Goal: Use online tool/utility: Utilize a website feature to perform a specific function

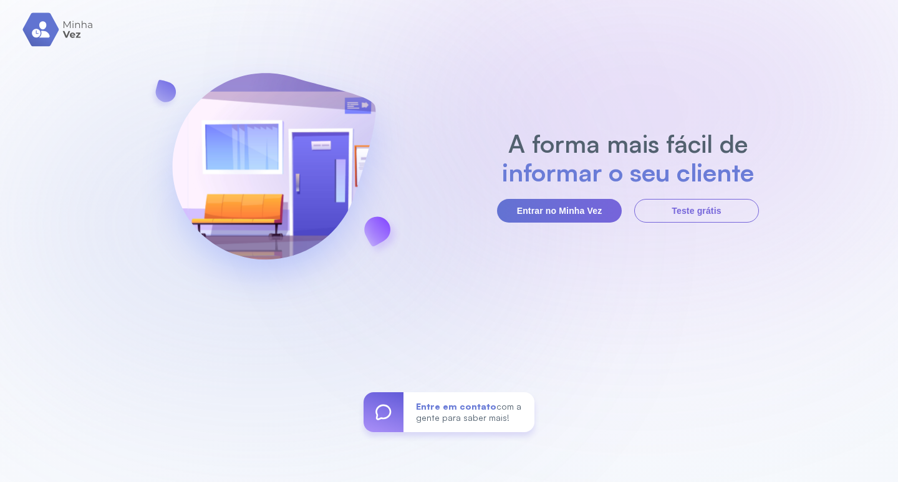
drag, startPoint x: 491, startPoint y: 51, endPoint x: 375, endPoint y: 6, distance: 125.2
click at [489, 51] on div "A forma mais fácil de informar o seu cliente Entrar no Minha Vez Teste grátis E…" at bounding box center [449, 241] width 898 height 482
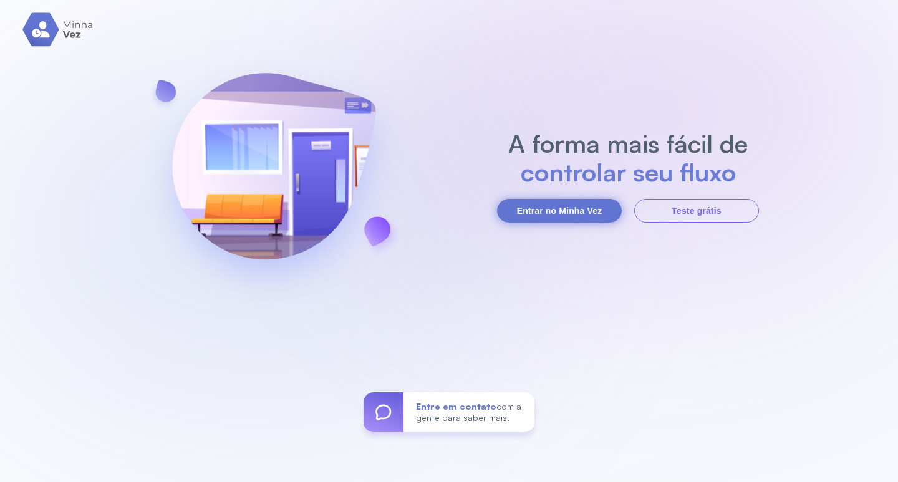
click at [527, 211] on button "Entrar no Minha Vez" at bounding box center [559, 211] width 125 height 24
click at [563, 210] on button "Entrar no Minha Vez" at bounding box center [559, 211] width 125 height 24
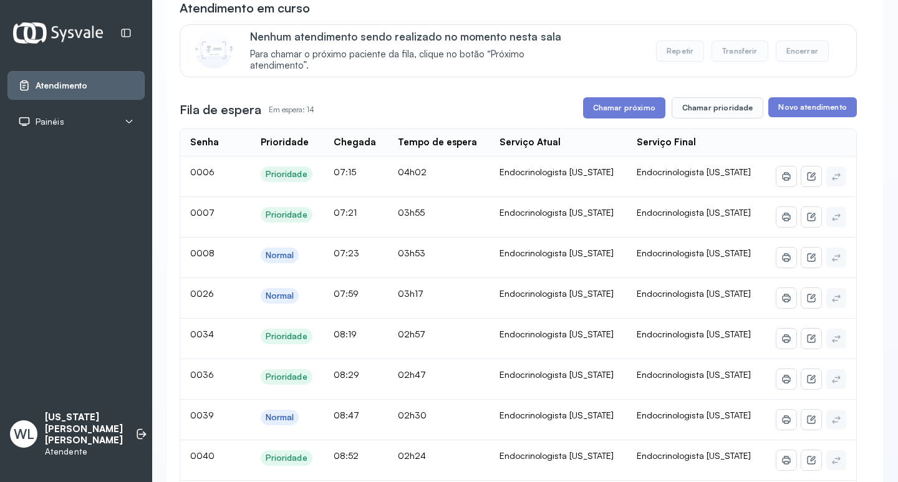
scroll to position [125, 0]
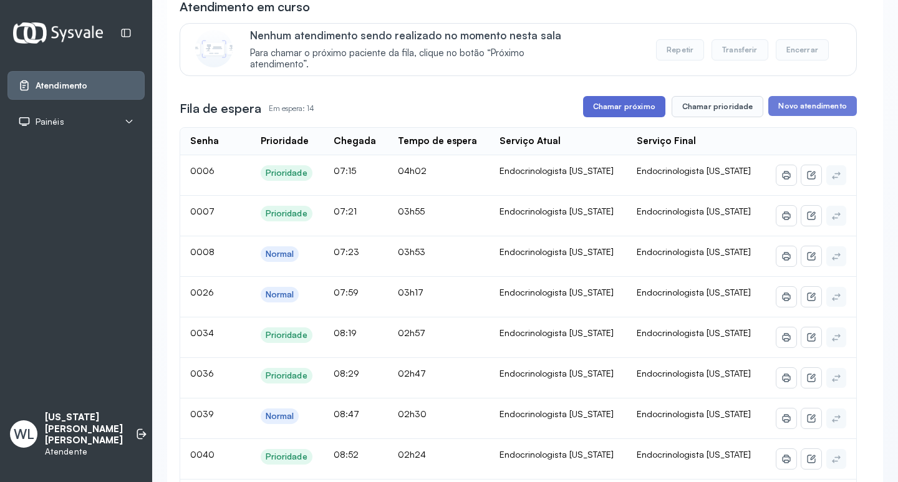
click at [619, 111] on button "Chamar próximo" at bounding box center [624, 106] width 82 height 21
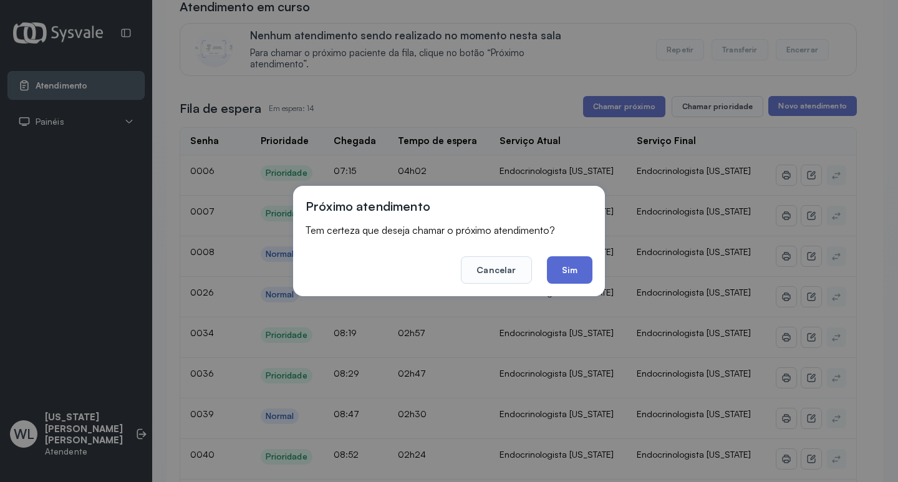
click at [561, 268] on button "Sim" at bounding box center [570, 269] width 46 height 27
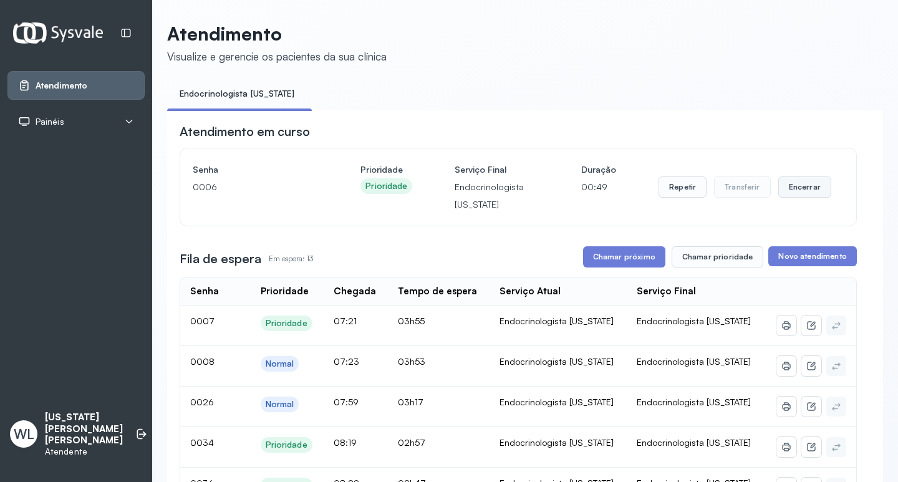
click at [798, 195] on button "Encerrar" at bounding box center [804, 186] width 53 height 21
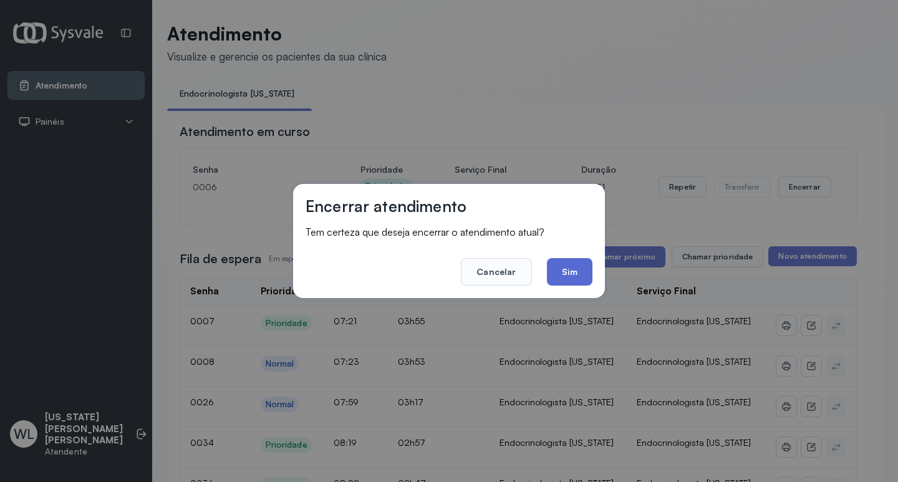
click at [568, 273] on button "Sim" at bounding box center [570, 271] width 46 height 27
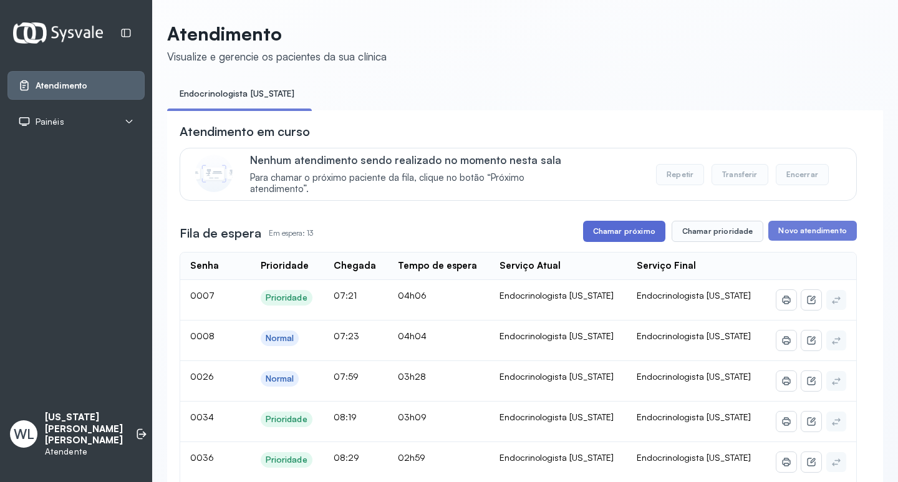
click at [634, 232] on button "Chamar próximo" at bounding box center [624, 231] width 82 height 21
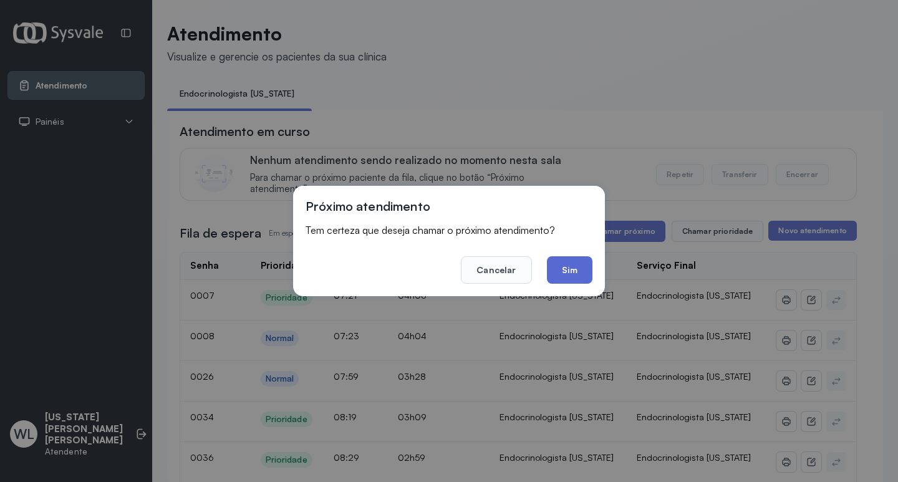
click at [561, 266] on button "Sim" at bounding box center [570, 269] width 46 height 27
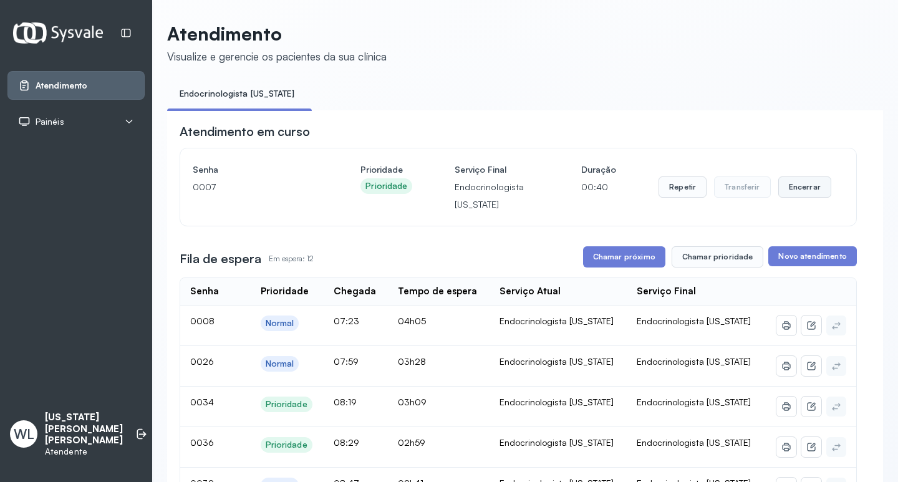
click at [788, 191] on button "Encerrar" at bounding box center [804, 186] width 53 height 21
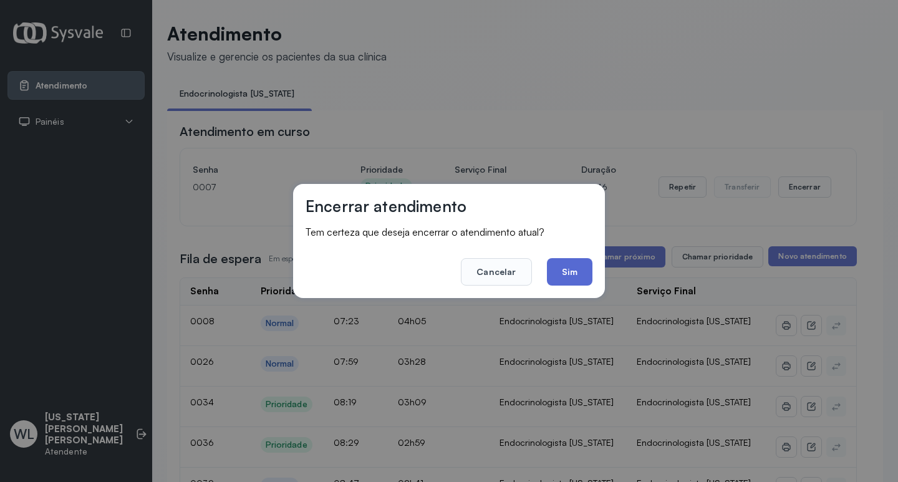
click at [574, 266] on button "Sim" at bounding box center [570, 271] width 46 height 27
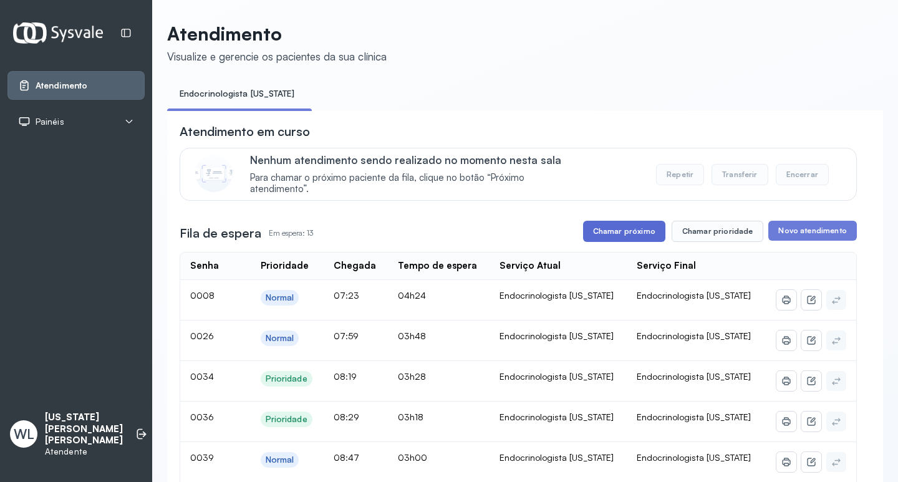
click at [615, 236] on button "Chamar próximo" at bounding box center [624, 231] width 82 height 21
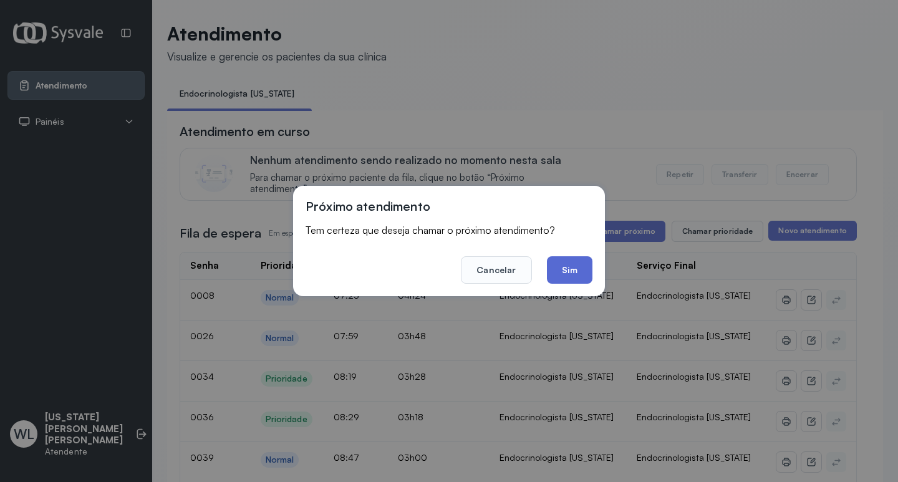
click at [572, 274] on button "Sim" at bounding box center [570, 269] width 46 height 27
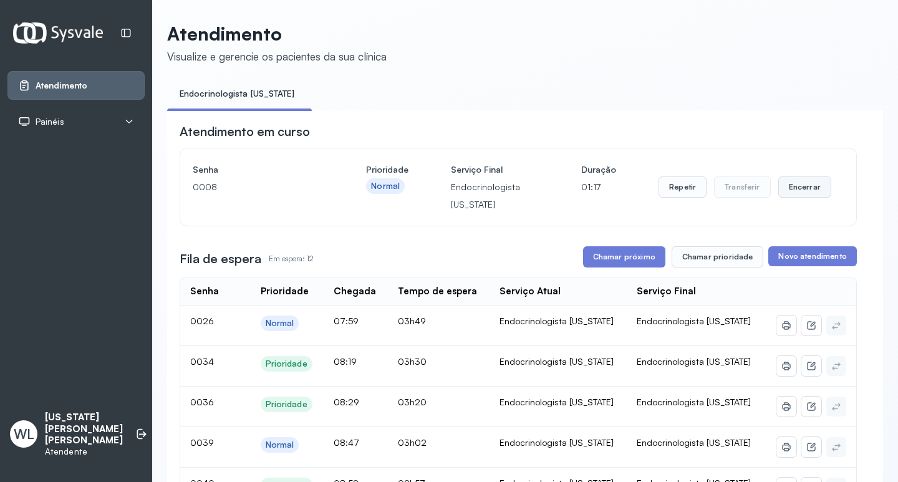
click at [791, 188] on button "Encerrar" at bounding box center [804, 186] width 53 height 21
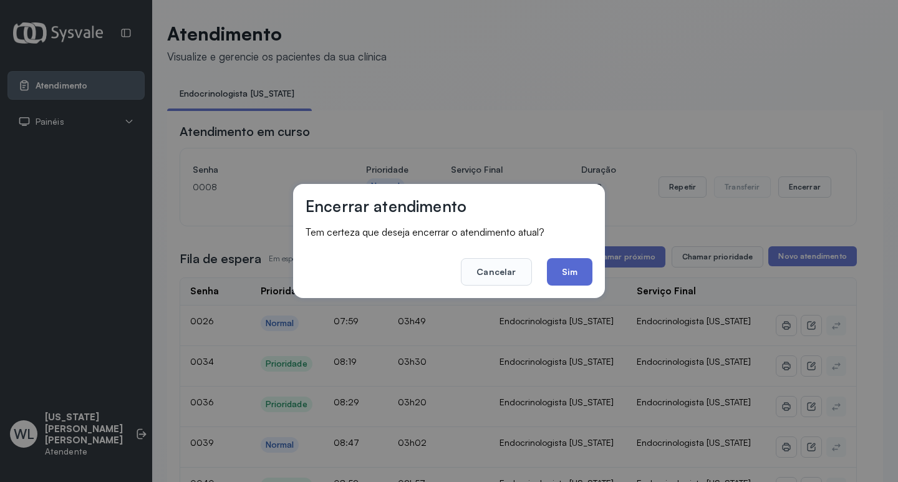
click at [561, 270] on button "Sim" at bounding box center [570, 271] width 46 height 27
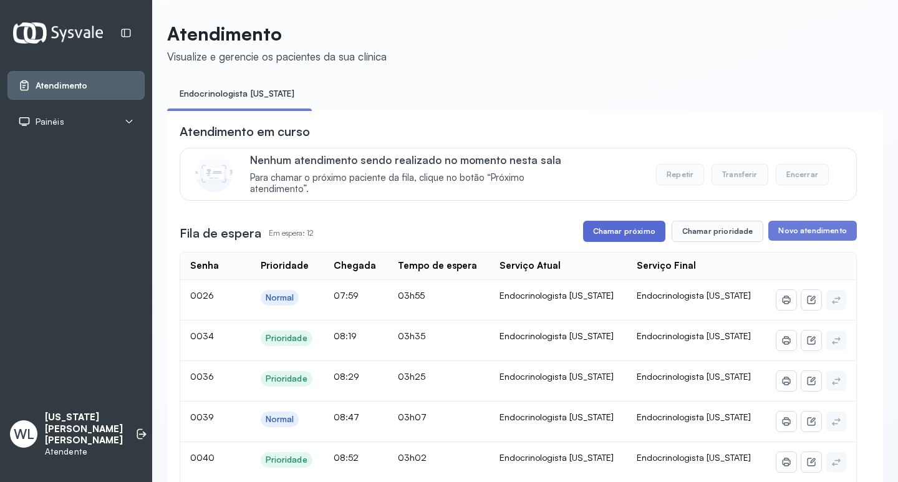
click at [624, 237] on button "Chamar próximo" at bounding box center [624, 231] width 82 height 21
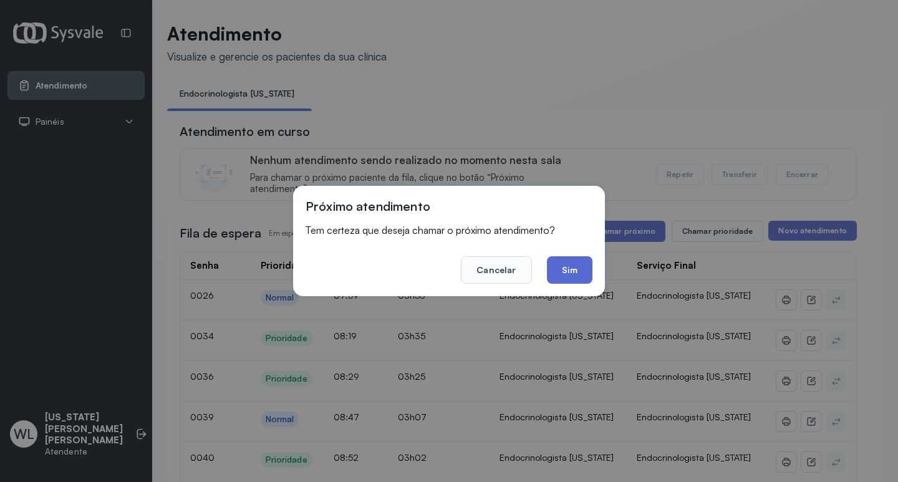
click at [558, 274] on button "Sim" at bounding box center [570, 269] width 46 height 27
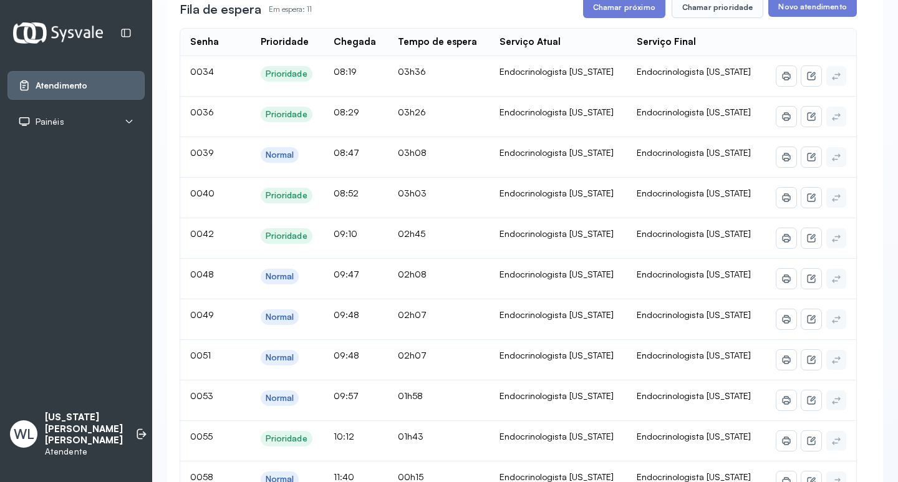
scroll to position [62, 0]
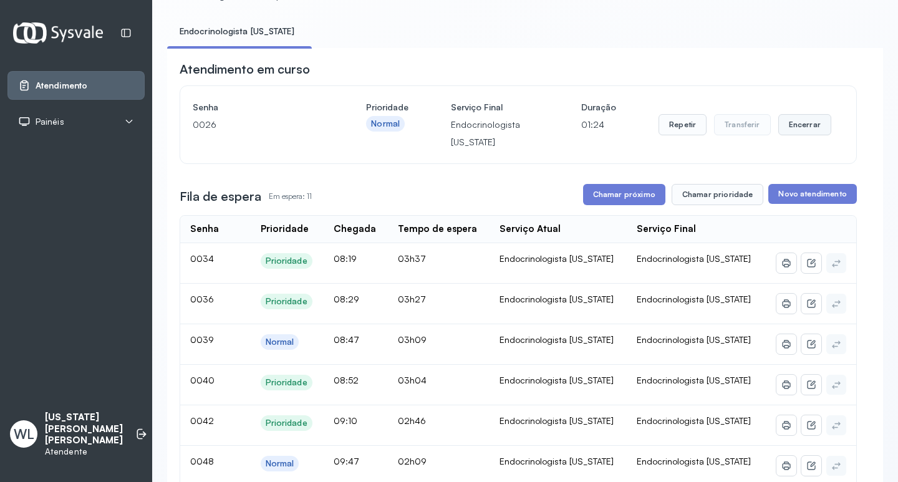
click at [796, 130] on button "Encerrar" at bounding box center [804, 124] width 53 height 21
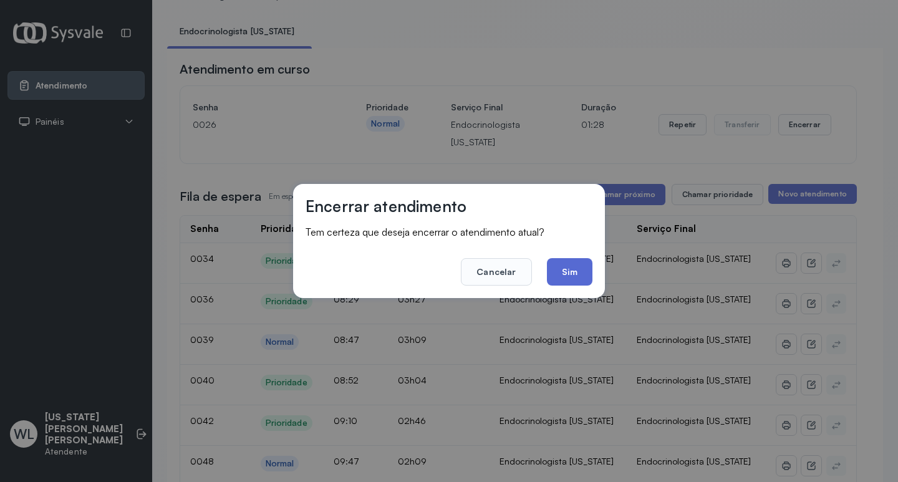
click at [581, 269] on button "Sim" at bounding box center [570, 271] width 46 height 27
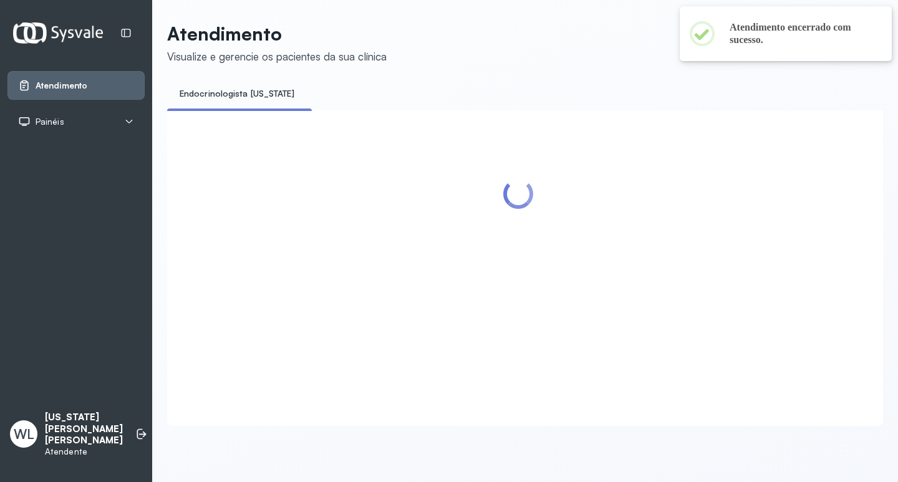
scroll to position [0, 0]
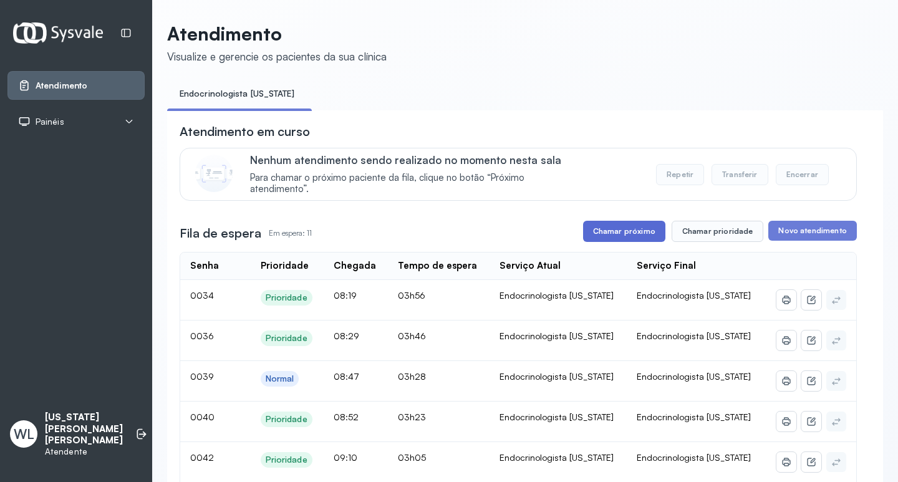
click at [632, 236] on button "Chamar próximo" at bounding box center [624, 231] width 82 height 21
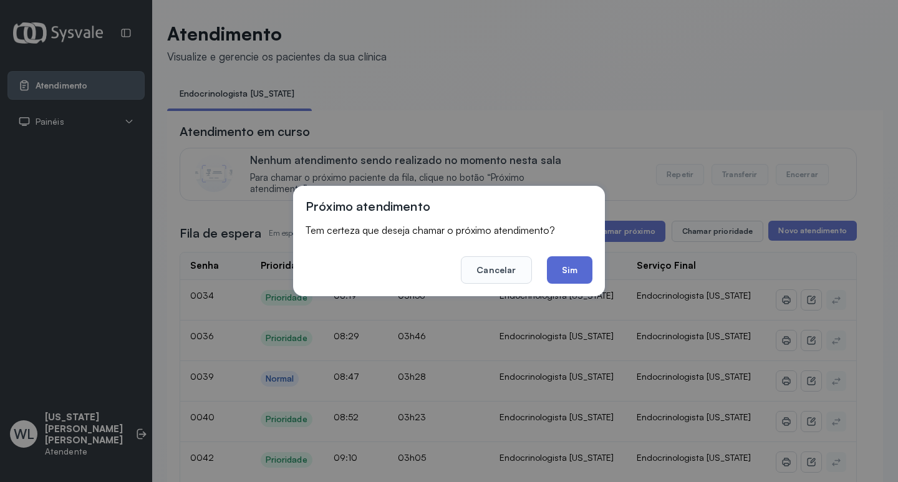
click at [576, 269] on button "Sim" at bounding box center [570, 269] width 46 height 27
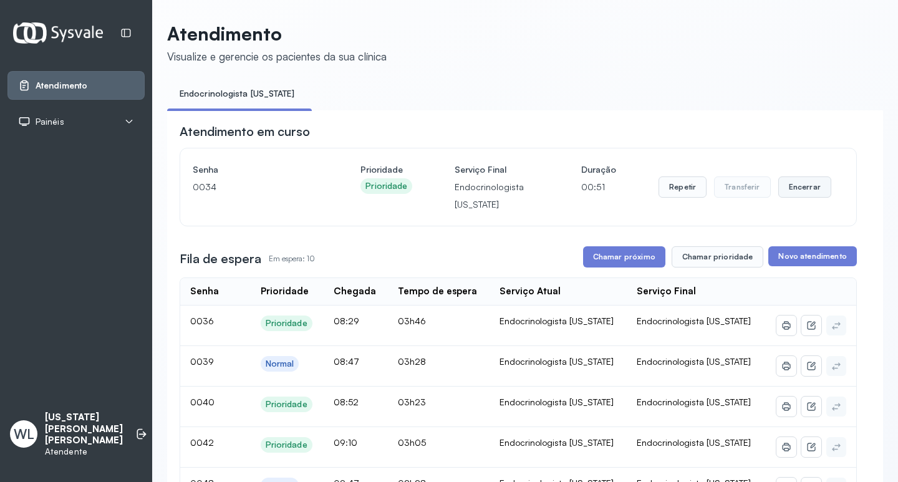
click at [806, 195] on button "Encerrar" at bounding box center [804, 186] width 53 height 21
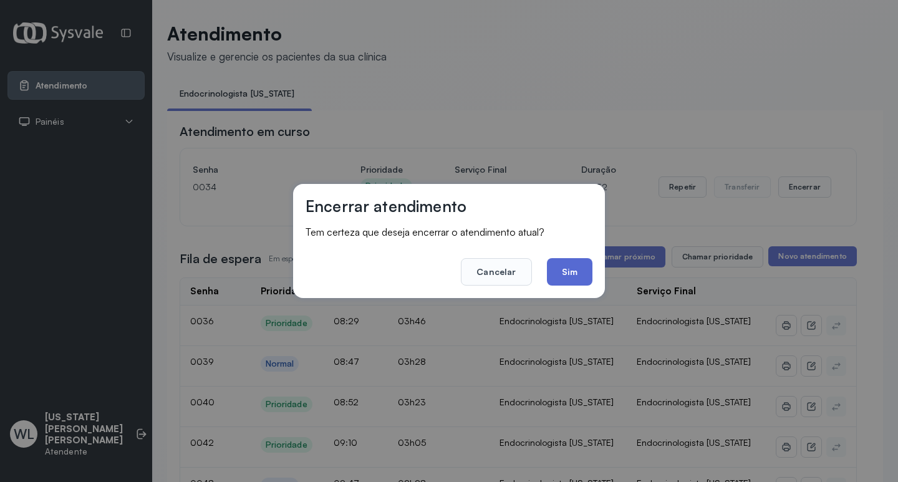
click at [574, 264] on button "Sim" at bounding box center [570, 271] width 46 height 27
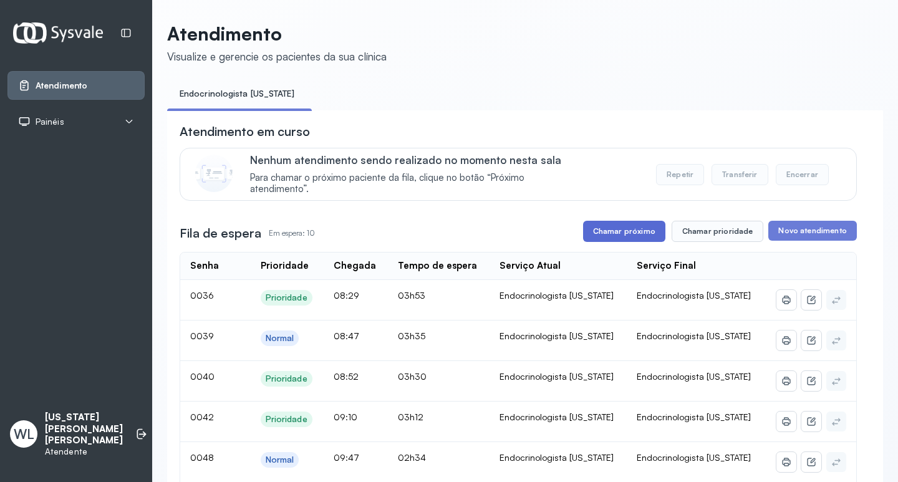
click at [627, 236] on button "Chamar próximo" at bounding box center [624, 231] width 82 height 21
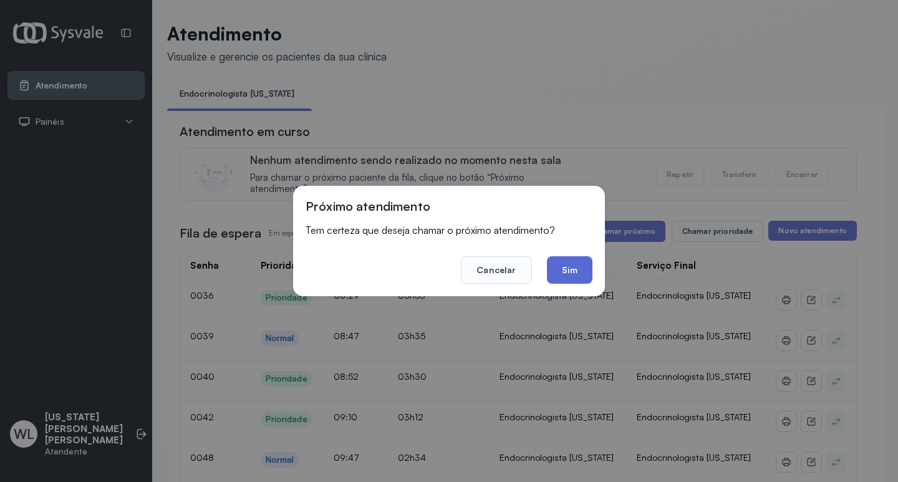
click at [564, 276] on button "Sim" at bounding box center [570, 269] width 46 height 27
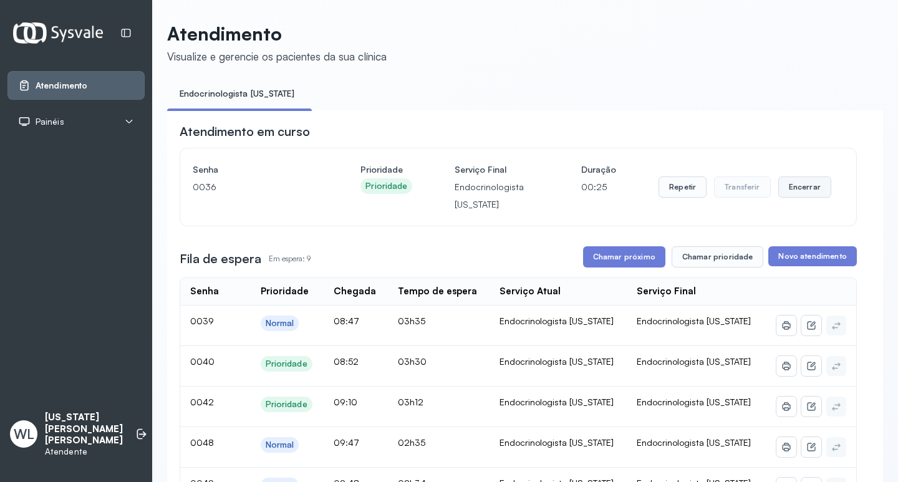
click at [793, 188] on button "Encerrar" at bounding box center [804, 186] width 53 height 21
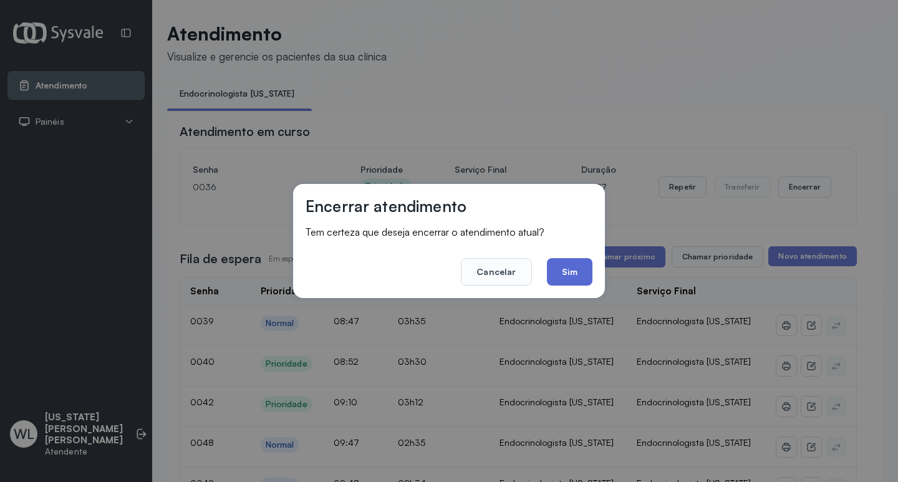
click at [561, 273] on button "Sim" at bounding box center [570, 271] width 46 height 27
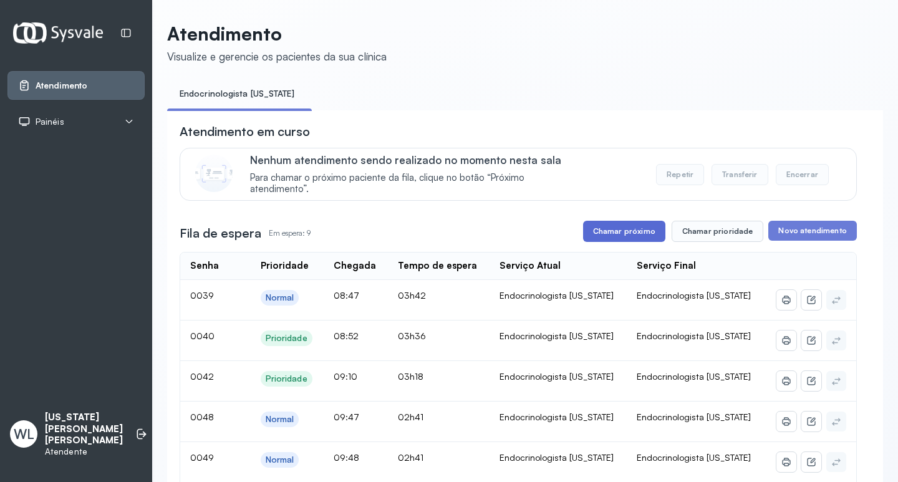
click at [640, 235] on button "Chamar próximo" at bounding box center [624, 231] width 82 height 21
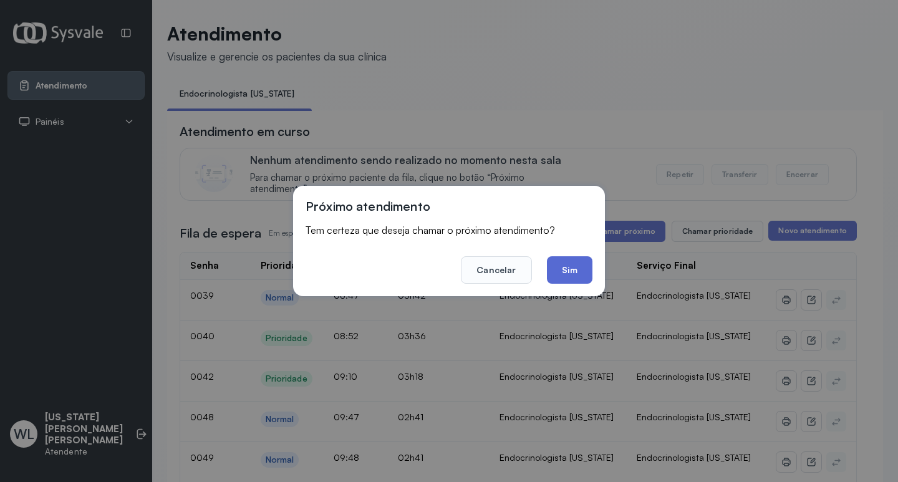
click at [582, 268] on button "Sim" at bounding box center [570, 269] width 46 height 27
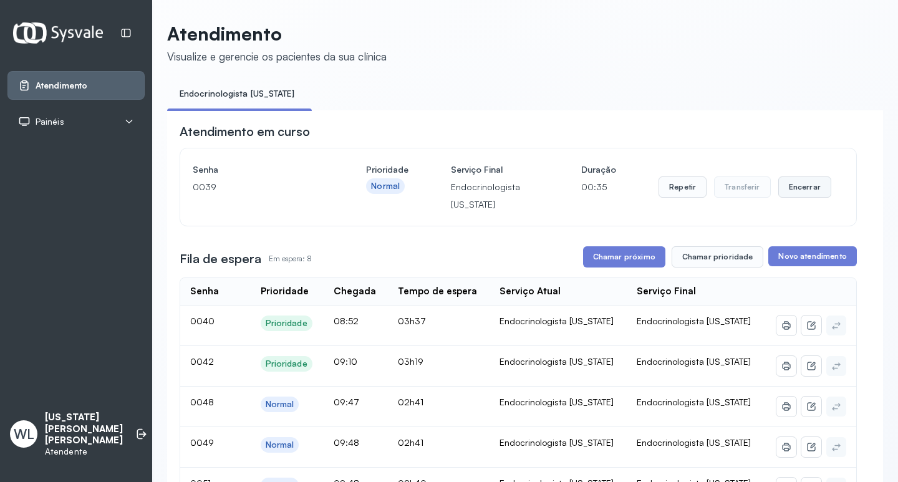
click at [796, 187] on button "Encerrar" at bounding box center [804, 186] width 53 height 21
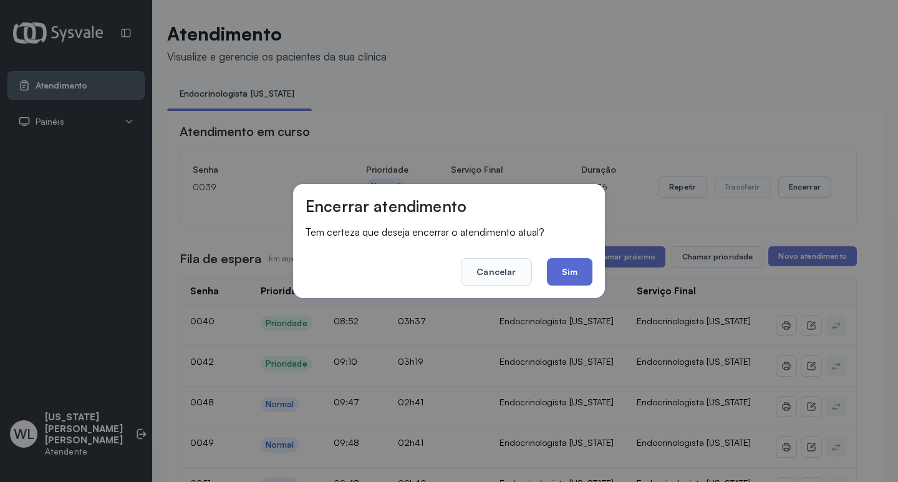
click at [577, 271] on button "Sim" at bounding box center [570, 271] width 46 height 27
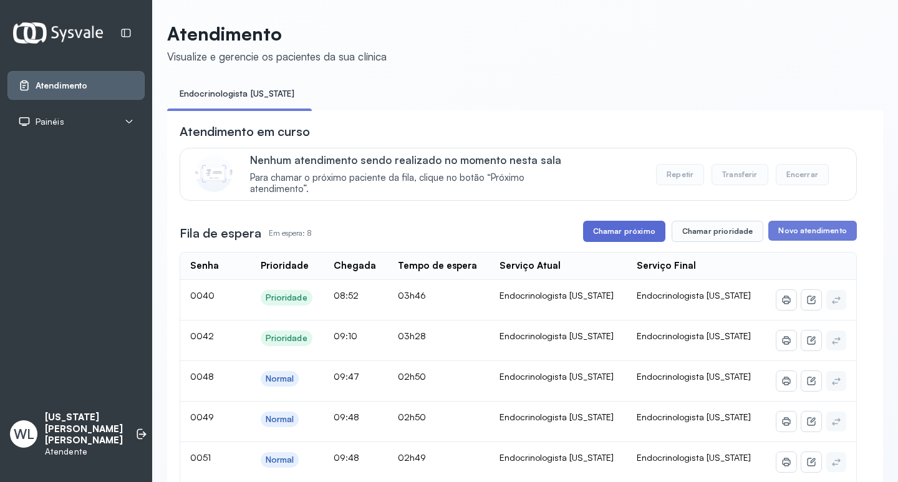
click at [630, 236] on button "Chamar próximo" at bounding box center [624, 231] width 82 height 21
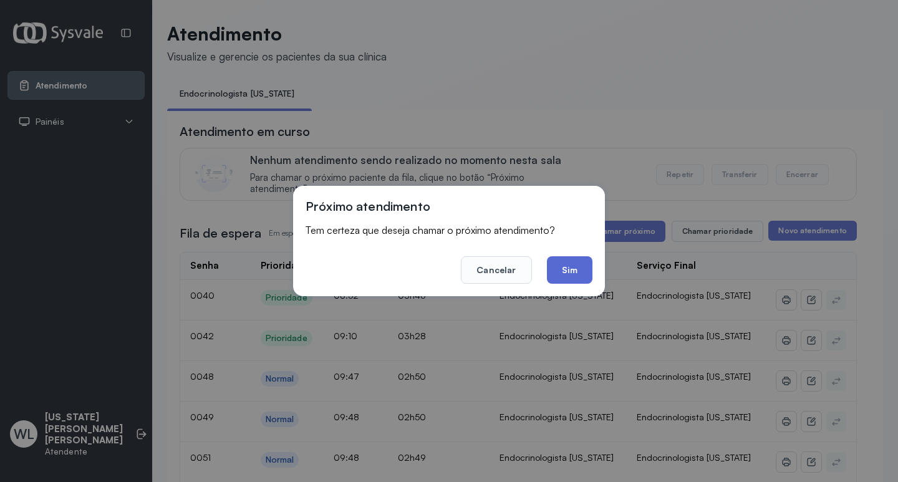
click at [577, 275] on button "Sim" at bounding box center [570, 269] width 46 height 27
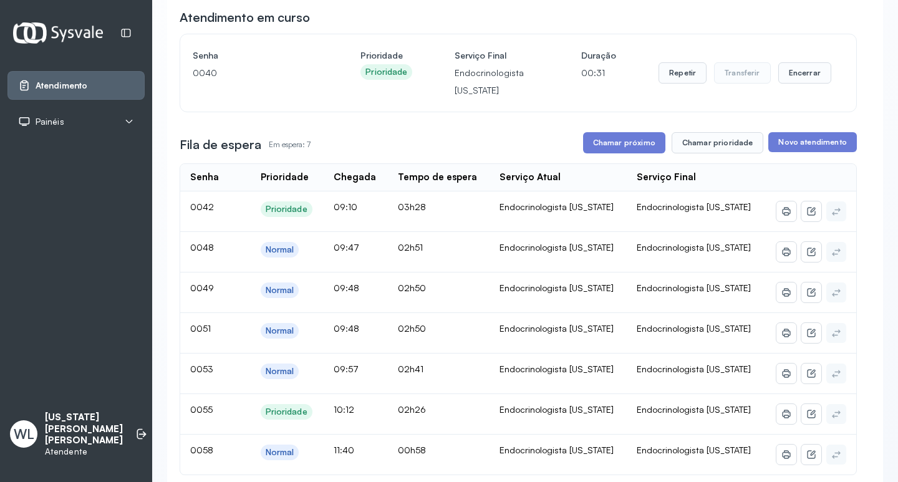
scroll to position [62, 0]
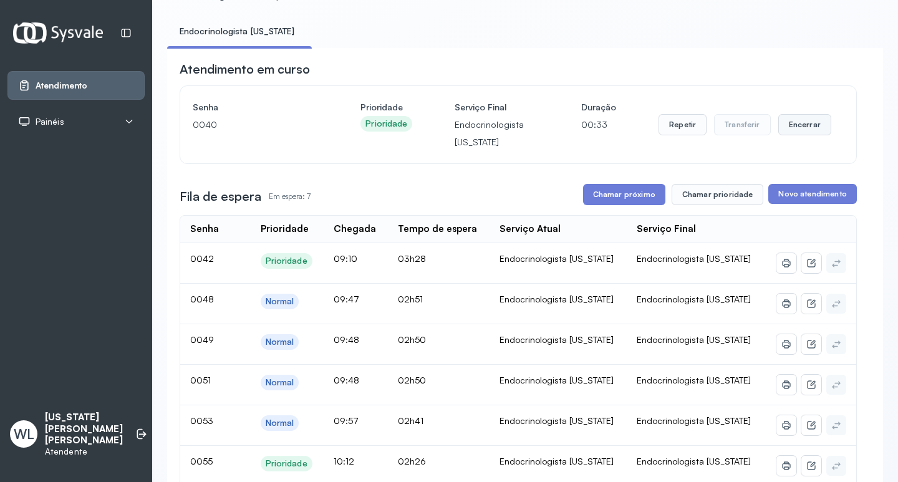
click at [785, 132] on button "Encerrar" at bounding box center [804, 124] width 53 height 21
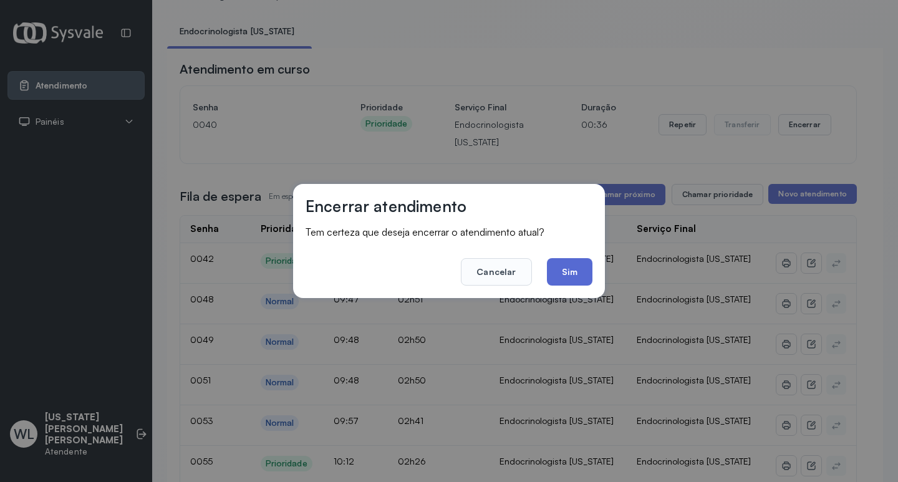
click at [573, 271] on button "Sim" at bounding box center [570, 271] width 46 height 27
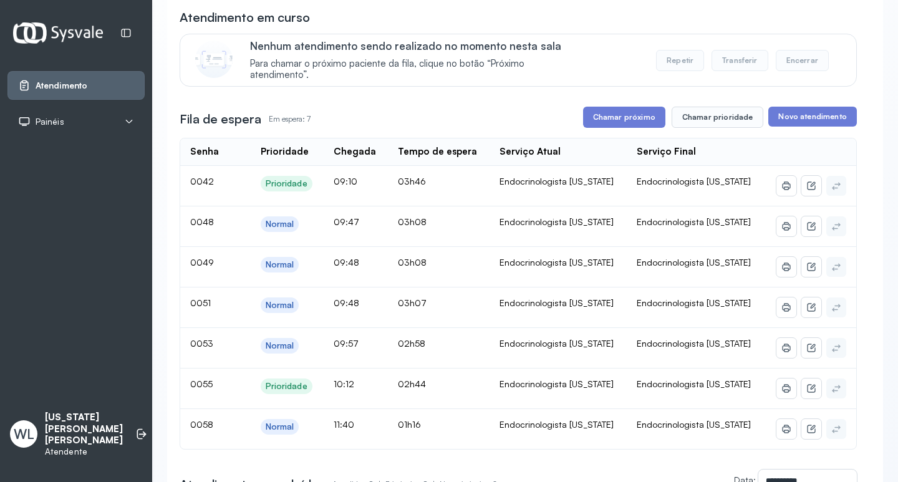
scroll to position [125, 0]
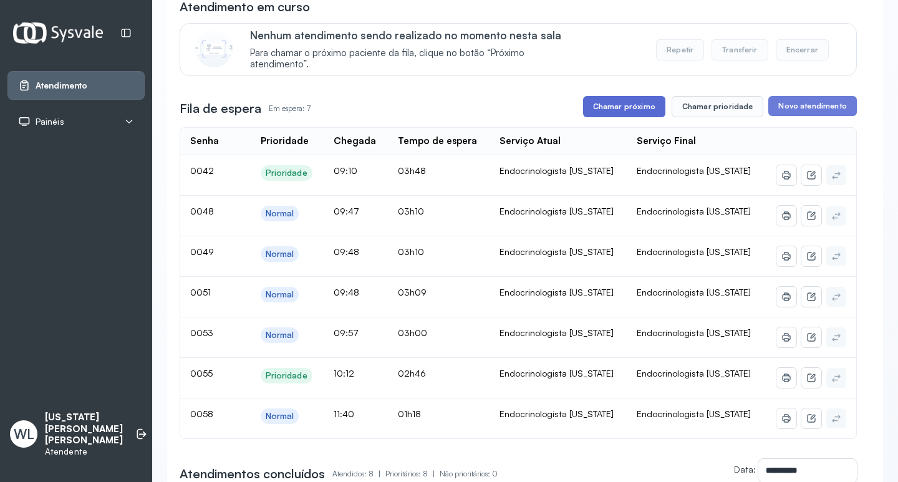
click at [630, 110] on button "Chamar próximo" at bounding box center [624, 106] width 82 height 21
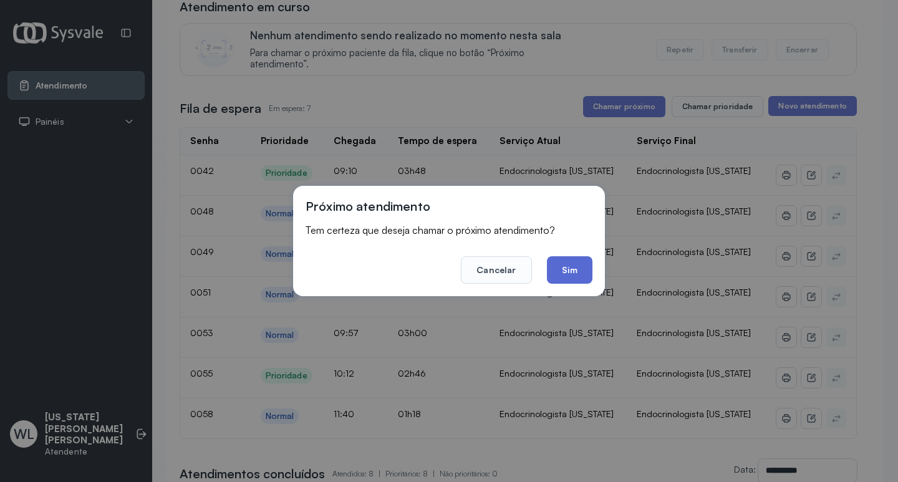
click at [564, 273] on button "Sim" at bounding box center [570, 269] width 46 height 27
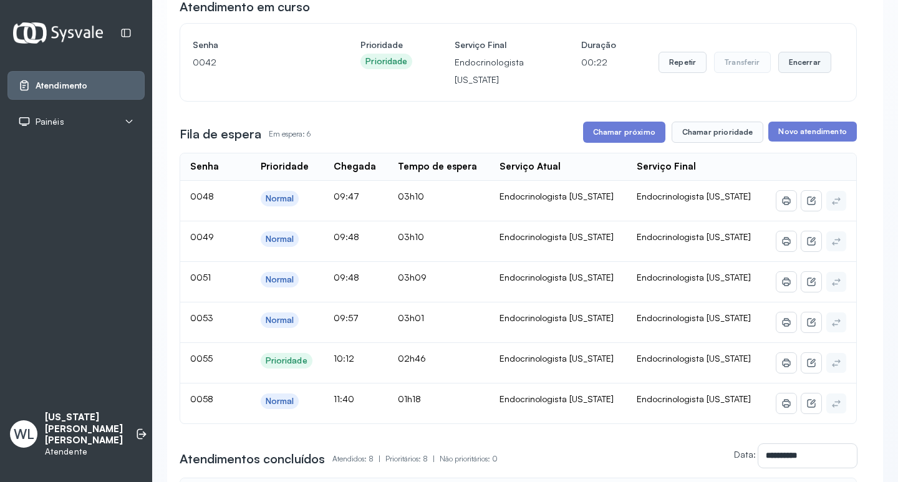
click at [790, 65] on button "Encerrar" at bounding box center [804, 62] width 53 height 21
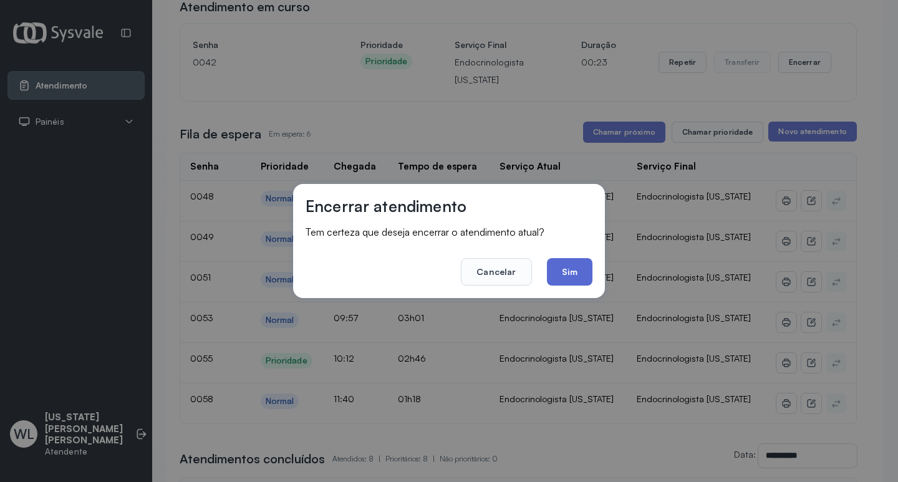
click at [572, 278] on button "Sim" at bounding box center [570, 271] width 46 height 27
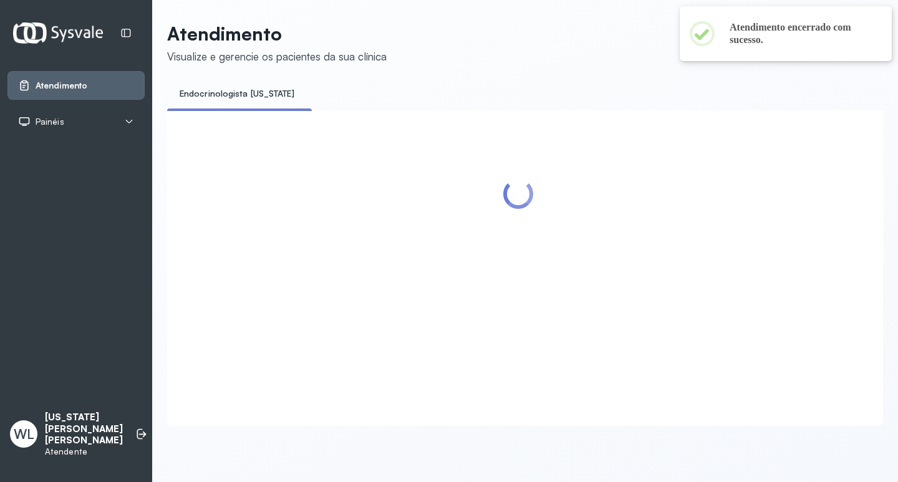
scroll to position [0, 0]
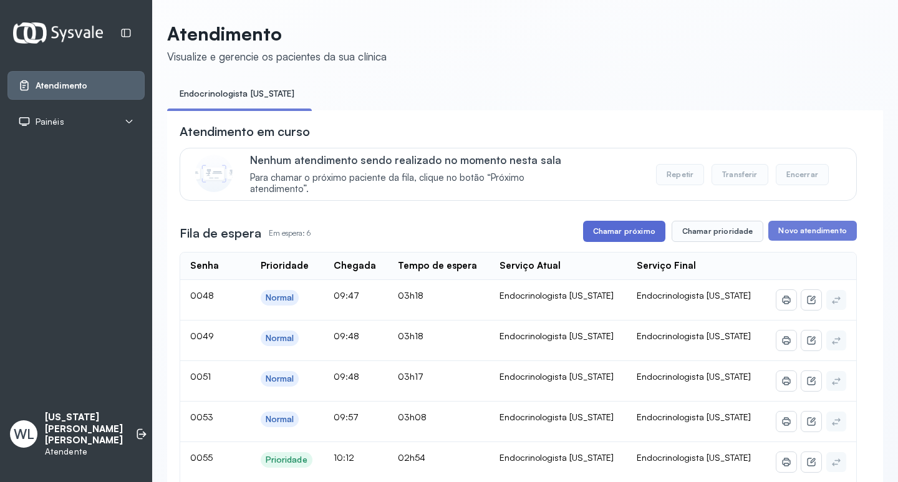
click at [614, 235] on button "Chamar próximo" at bounding box center [624, 231] width 82 height 21
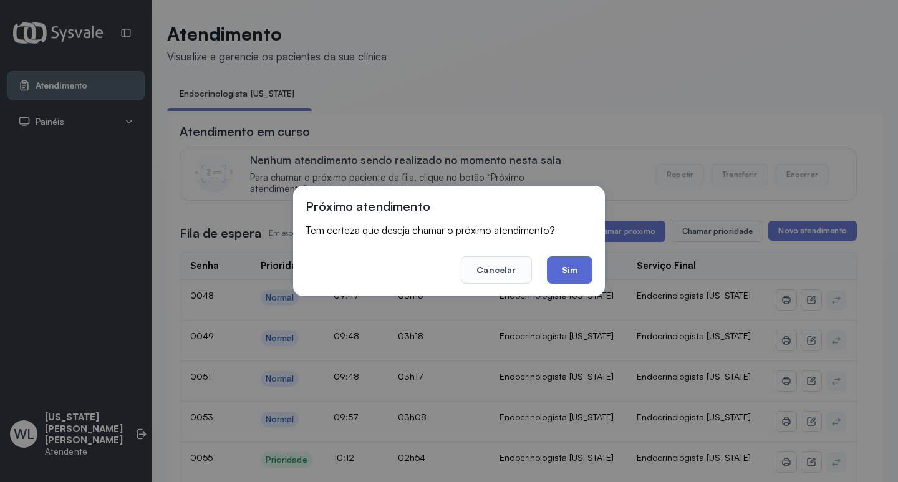
click at [572, 271] on button "Sim" at bounding box center [570, 269] width 46 height 27
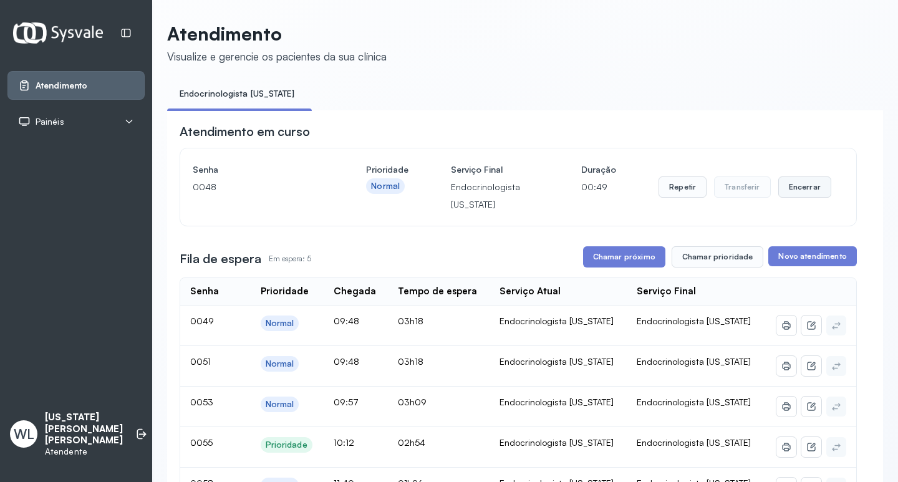
click at [794, 195] on button "Encerrar" at bounding box center [804, 186] width 53 height 21
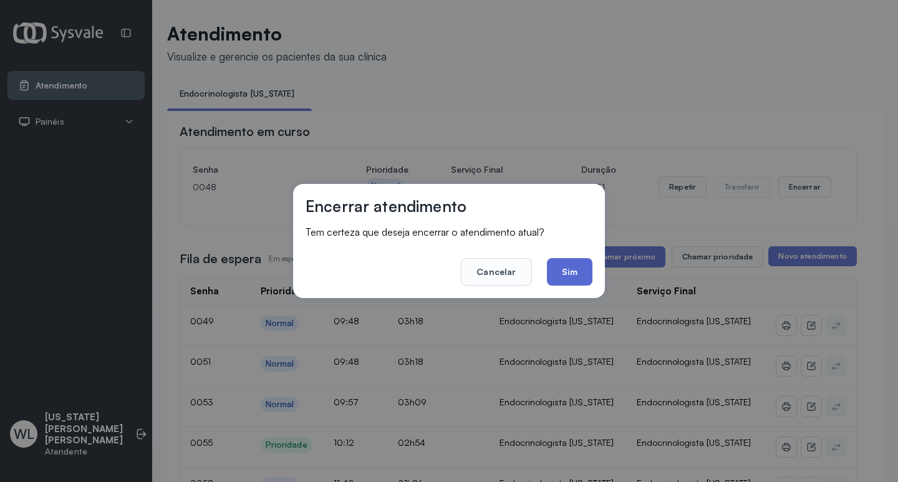
click at [576, 274] on button "Sim" at bounding box center [570, 271] width 46 height 27
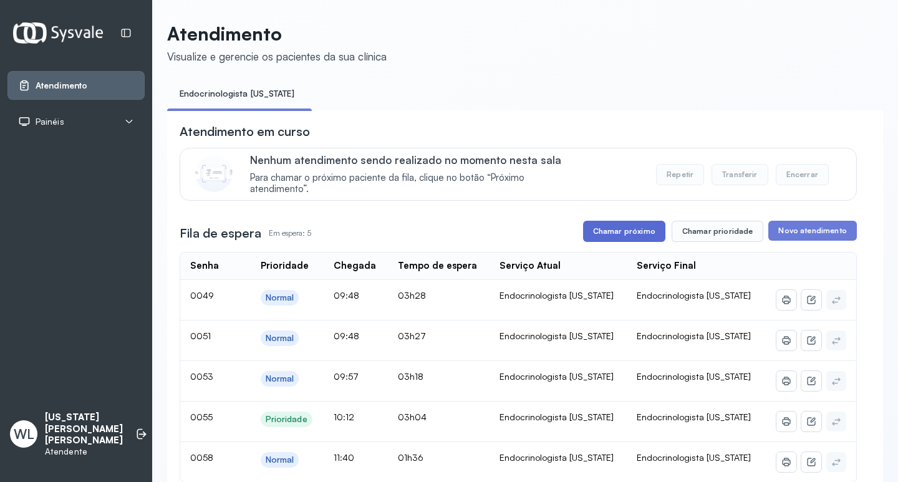
click at [609, 239] on button "Chamar próximo" at bounding box center [624, 231] width 82 height 21
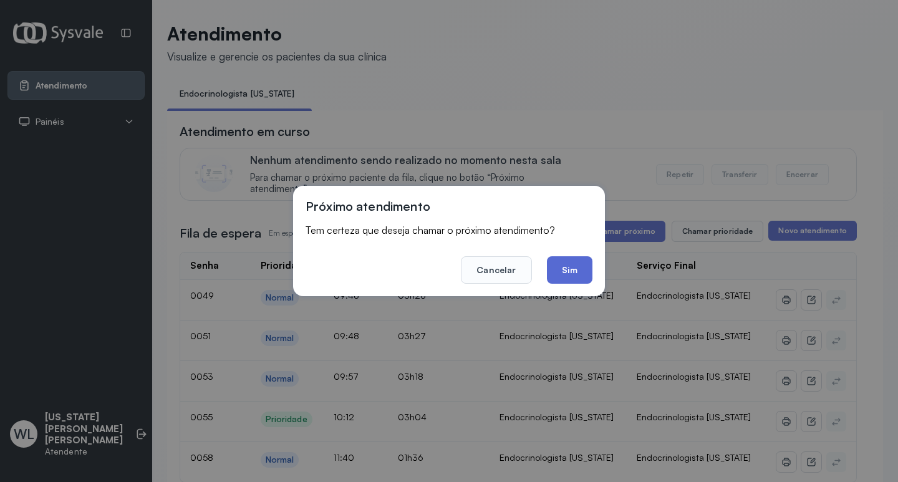
click at [564, 271] on button "Sim" at bounding box center [570, 269] width 46 height 27
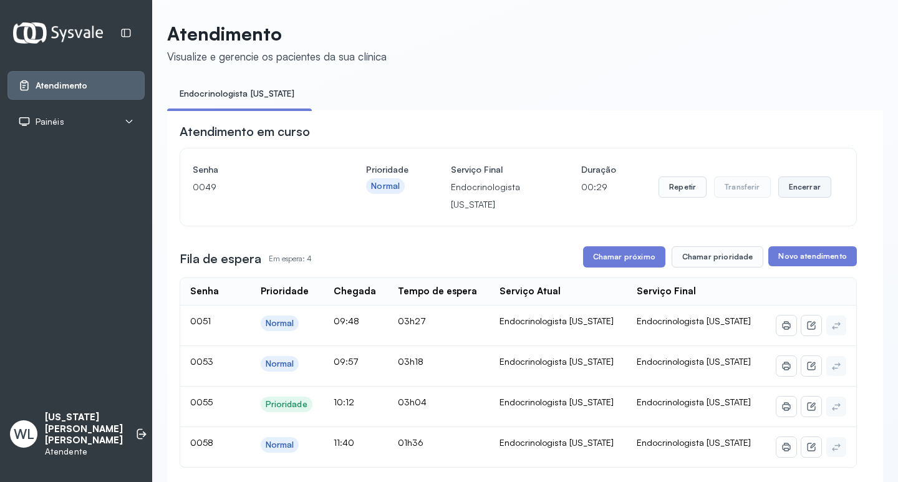
click at [791, 188] on button "Encerrar" at bounding box center [804, 186] width 53 height 21
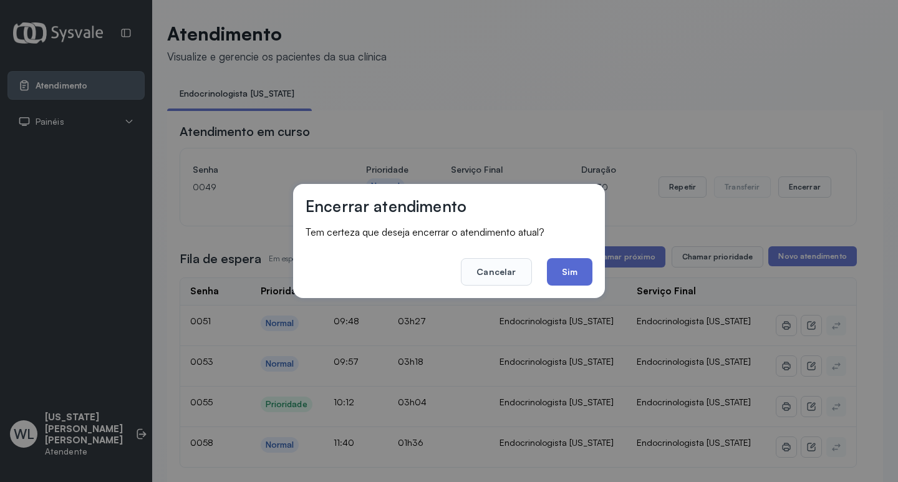
click at [553, 276] on button "Sim" at bounding box center [570, 271] width 46 height 27
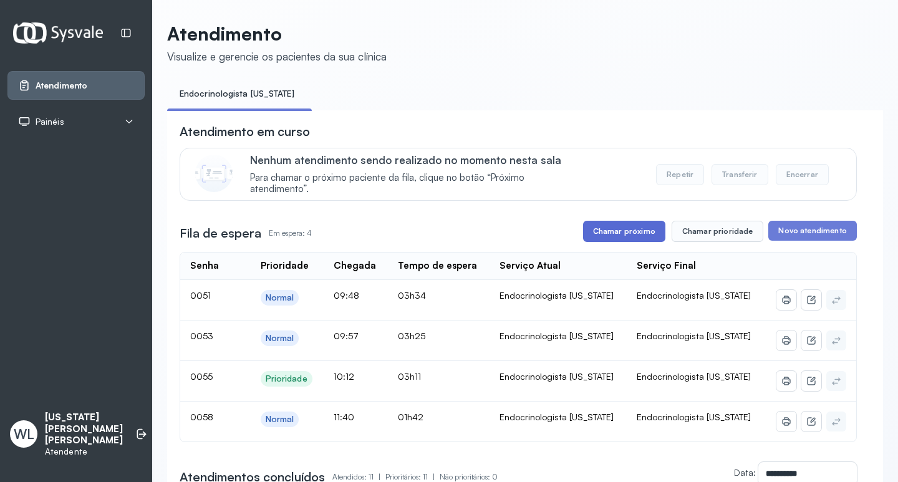
click at [614, 240] on button "Chamar próximo" at bounding box center [624, 231] width 82 height 21
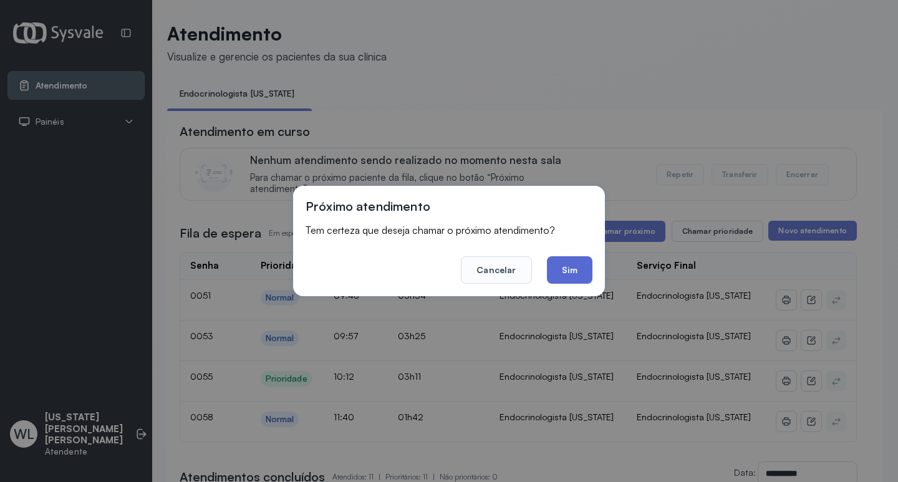
click at [557, 271] on button "Sim" at bounding box center [570, 269] width 46 height 27
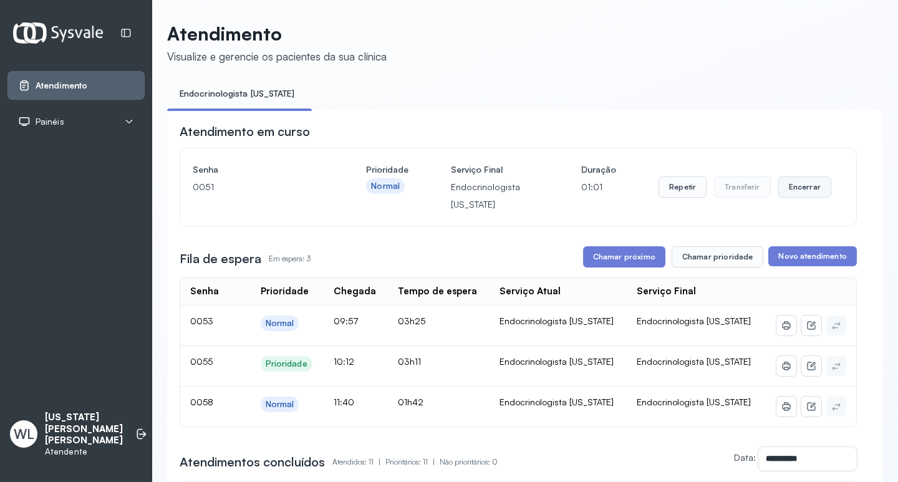
click at [793, 185] on button "Encerrar" at bounding box center [804, 186] width 53 height 21
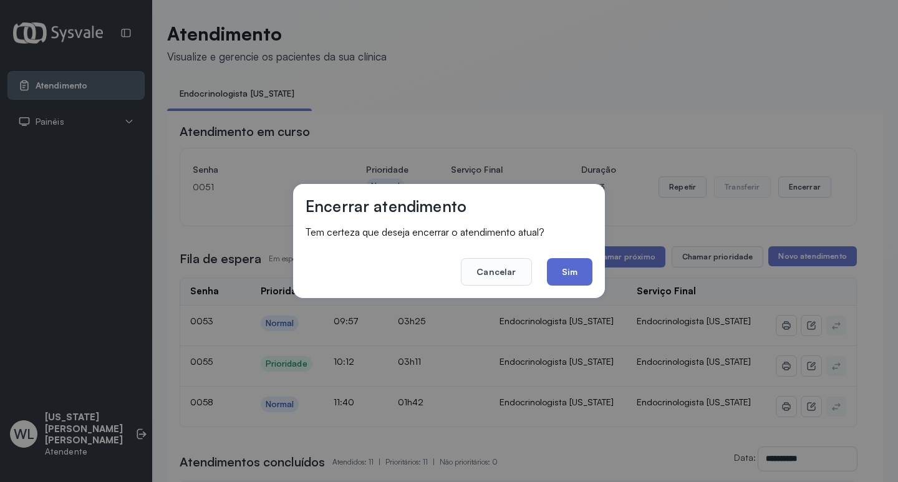
click at [556, 273] on button "Sim" at bounding box center [570, 271] width 46 height 27
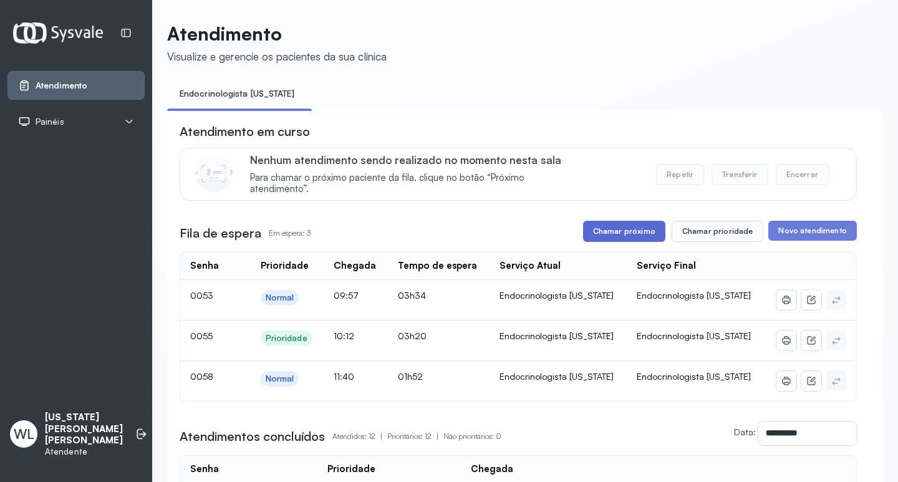
click at [620, 236] on button "Chamar próximo" at bounding box center [624, 231] width 82 height 21
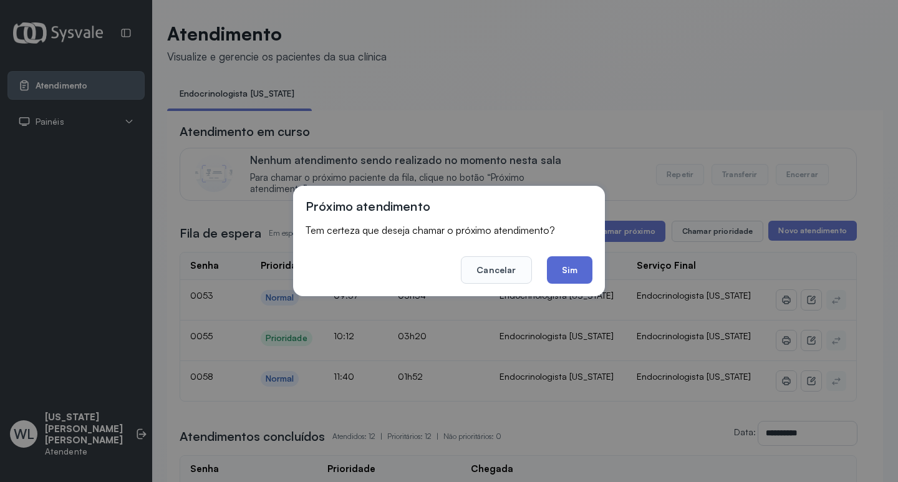
click at [566, 274] on button "Sim" at bounding box center [570, 269] width 46 height 27
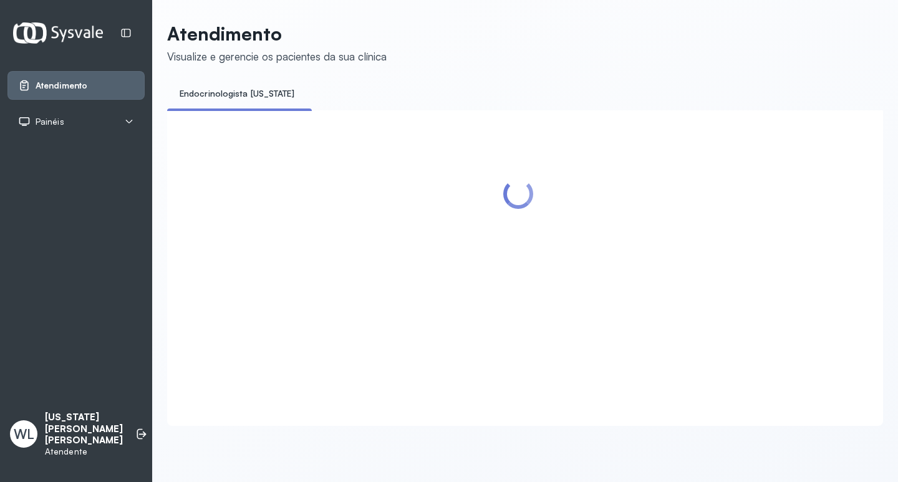
click at [301, 242] on div at bounding box center [518, 253] width 677 height 260
click at [478, 174] on div at bounding box center [518, 253] width 677 height 260
